Goal: Check status: Check status

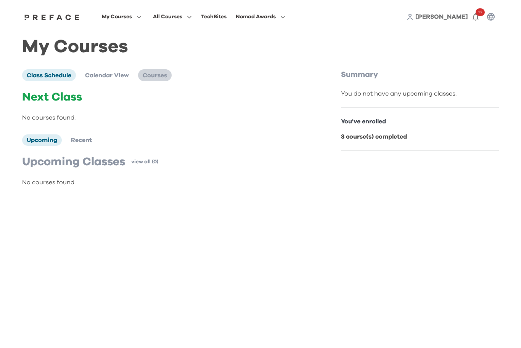
click at [162, 76] on span "Courses" at bounding box center [155, 75] width 24 height 6
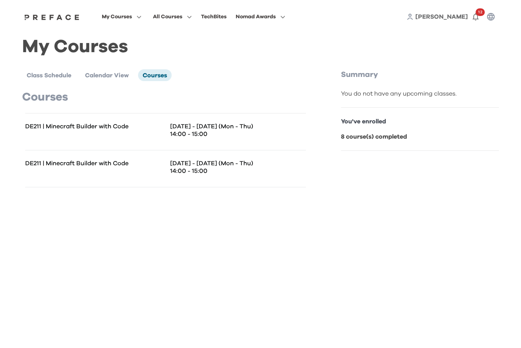
click at [116, 131] on div "DE211 | Minecraft Builder with Code" at bounding box center [95, 132] width 140 height 18
click at [78, 167] on p "DE211 | Minecraft Builder with Code" at bounding box center [95, 164] width 140 height 8
click at [202, 173] on p "14:00 - 15:00" at bounding box center [238, 171] width 136 height 8
click at [115, 136] on div "DE211 | Minecraft Builder with Code" at bounding box center [95, 132] width 140 height 18
click at [141, 19] on icon "button" at bounding box center [137, 17] width 8 height 6
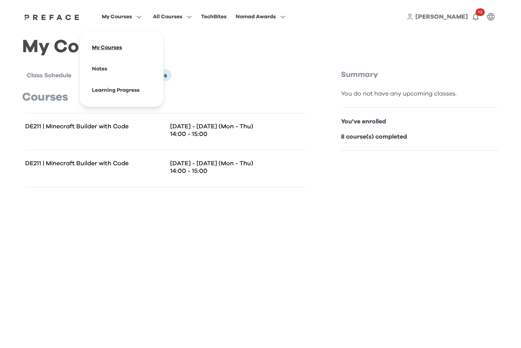
click at [157, 45] on span at bounding box center [122, 47] width 72 height 21
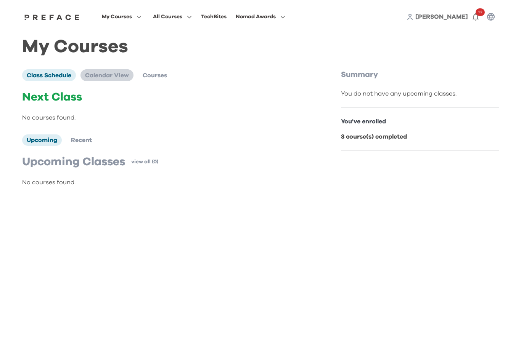
click at [109, 75] on span "Calendar View" at bounding box center [107, 75] width 44 height 6
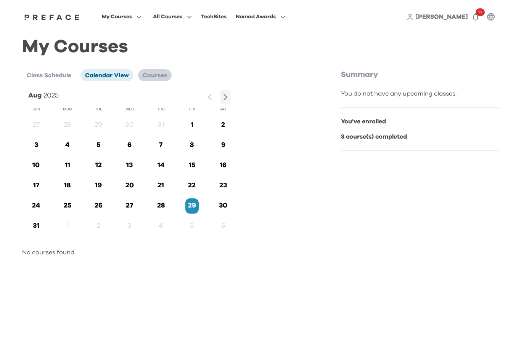
click at [161, 72] on span "Courses" at bounding box center [155, 75] width 24 height 6
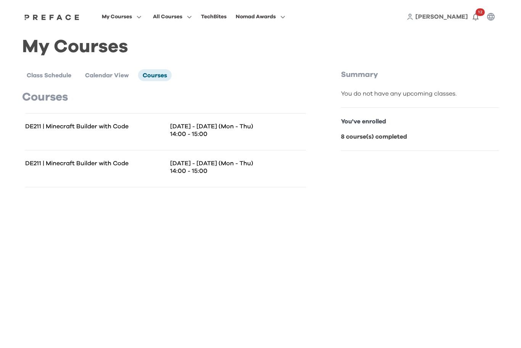
click at [217, 131] on p "14:00 - 15:00" at bounding box center [238, 134] width 136 height 8
click at [107, 125] on p "DE211 | Minecraft Builder with Code" at bounding box center [95, 127] width 140 height 8
click at [78, 132] on div "DE211 | Minecraft Builder with Code" at bounding box center [95, 132] width 140 height 18
click at [85, 172] on div "DE211 | Minecraft Builder with Code" at bounding box center [95, 169] width 140 height 18
click at [141, 18] on icon "button" at bounding box center [137, 17] width 8 height 6
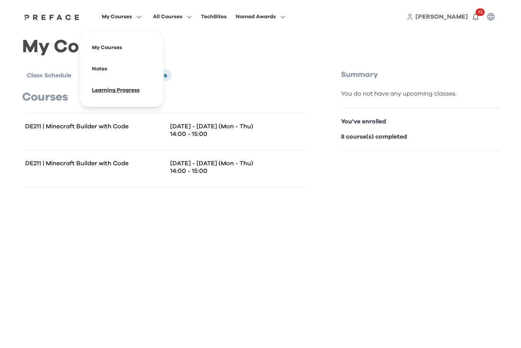
click at [157, 90] on span at bounding box center [122, 90] width 72 height 21
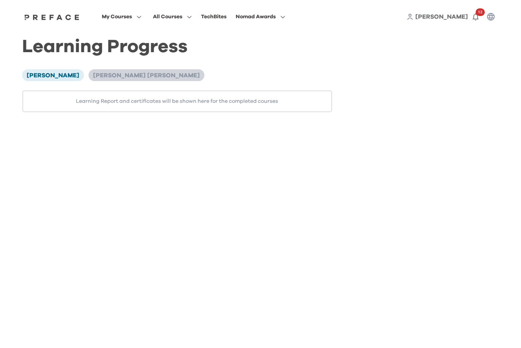
click at [106, 73] on span "[PERSON_NAME] [PERSON_NAME]" at bounding box center [146, 75] width 107 height 6
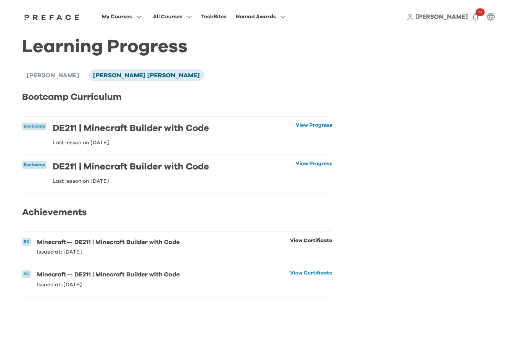
click at [322, 241] on link "View Certificate" at bounding box center [311, 246] width 42 height 17
click at [321, 274] on link "View Certificate" at bounding box center [311, 279] width 42 height 17
click at [326, 167] on link "View Progress" at bounding box center [313, 172] width 37 height 23
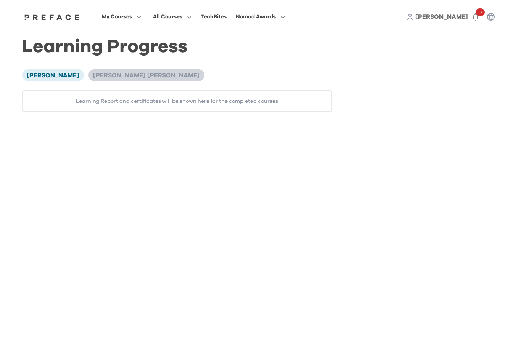
click at [108, 79] on li "Cheuk Long Lee" at bounding box center [146, 74] width 116 height 11
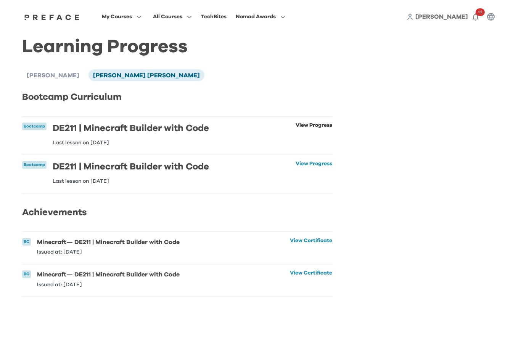
click at [313, 126] on link "View Progress" at bounding box center [313, 134] width 37 height 23
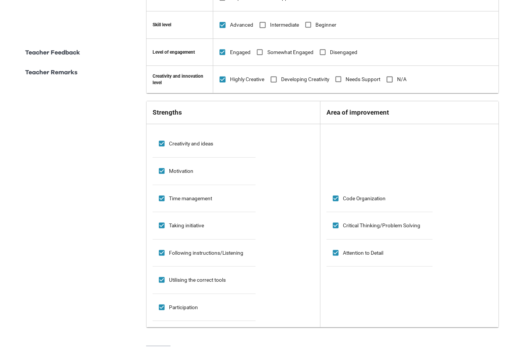
scroll to position [529, 0]
